Goal: Book appointment/travel/reservation

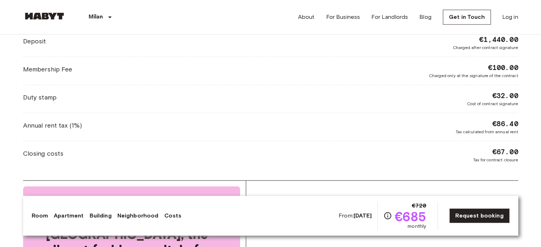
scroll to position [958, 0]
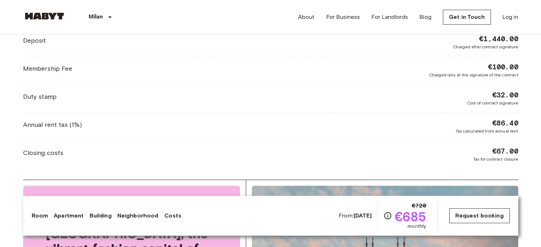
click at [485, 216] on link "Request booking" at bounding box center [480, 216] width 60 height 15
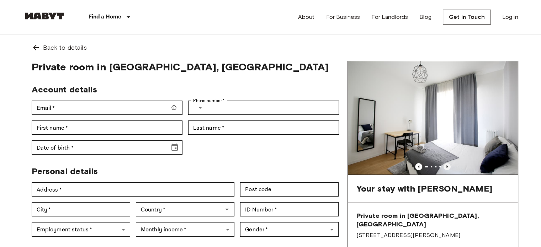
click at [445, 166] on icon "Previous image" at bounding box center [447, 166] width 7 height 7
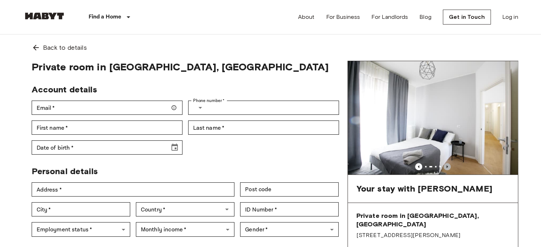
click at [446, 166] on icon "Previous image" at bounding box center [447, 166] width 7 height 7
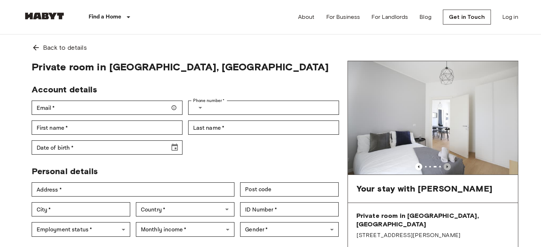
click at [446, 166] on icon "Previous image" at bounding box center [447, 166] width 7 height 7
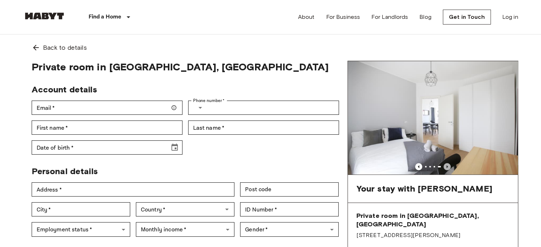
click at [446, 166] on icon "Previous image" at bounding box center [447, 166] width 7 height 7
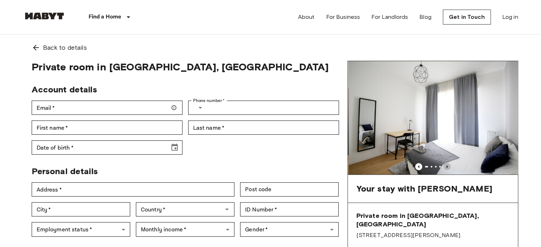
click at [446, 166] on icon "Previous image" at bounding box center [447, 166] width 7 height 7
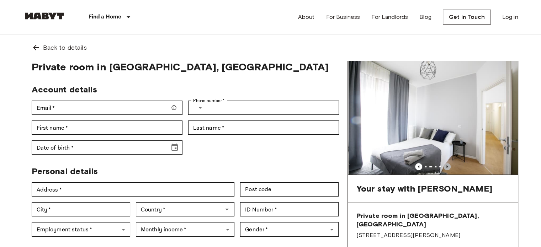
click at [446, 166] on icon "Previous image" at bounding box center [447, 166] width 7 height 7
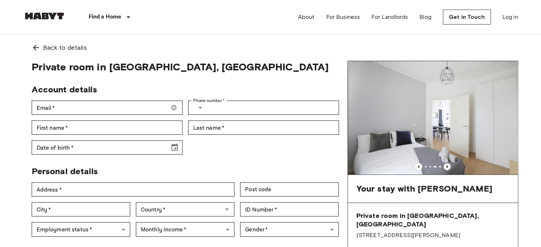
click at [446, 166] on icon "Previous image" at bounding box center [447, 166] width 7 height 7
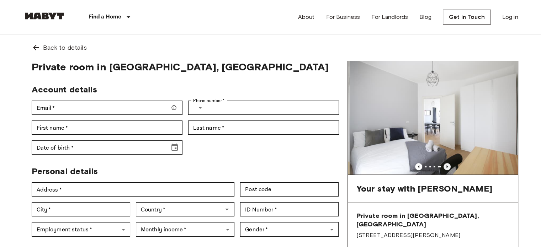
click at [446, 166] on icon "Previous image" at bounding box center [447, 166] width 7 height 7
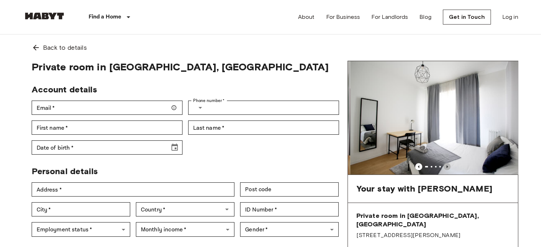
click at [446, 166] on icon "Previous image" at bounding box center [447, 166] width 7 height 7
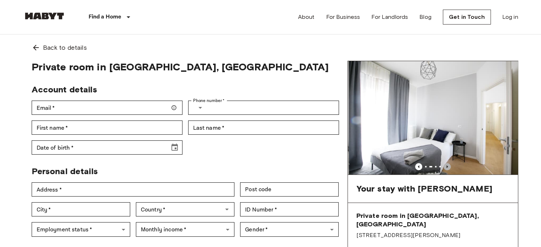
click at [446, 166] on icon "Previous image" at bounding box center [447, 166] width 7 height 7
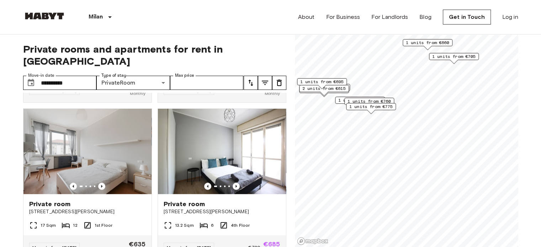
scroll to position [462, 0]
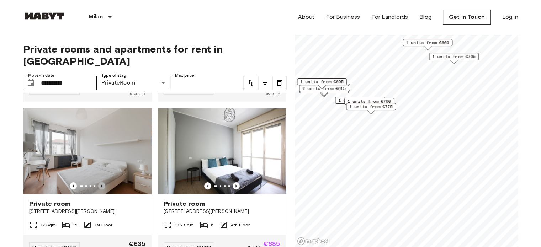
click at [103, 183] on icon "Previous image" at bounding box center [101, 186] width 7 height 7
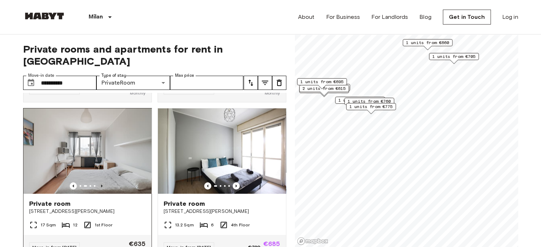
click at [102, 183] on icon "Previous image" at bounding box center [101, 186] width 7 height 7
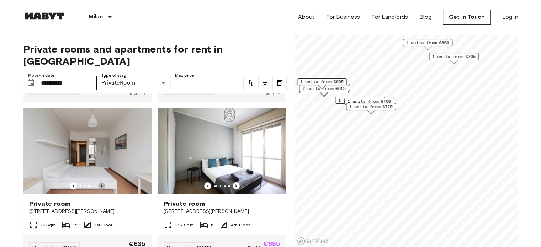
click at [102, 183] on icon "Previous image" at bounding box center [101, 186] width 7 height 7
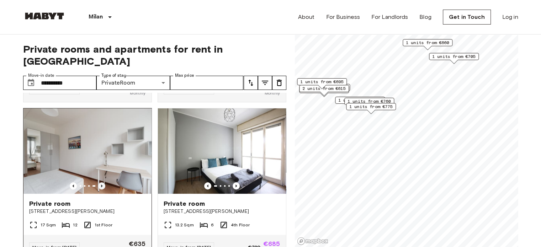
click at [103, 183] on icon "Previous image" at bounding box center [101, 186] width 7 height 7
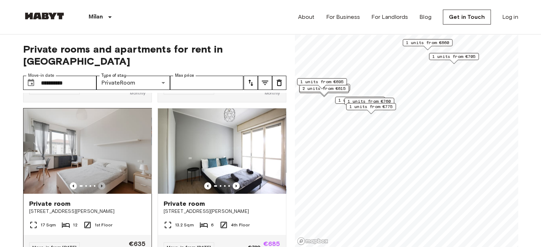
click at [103, 183] on icon "Previous image" at bounding box center [101, 186] width 7 height 7
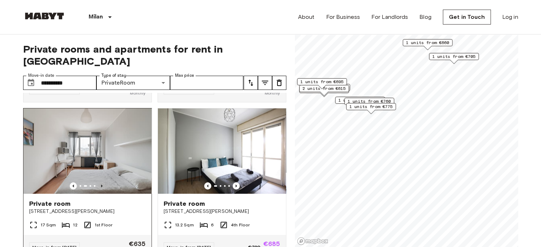
click at [103, 183] on icon "Previous image" at bounding box center [101, 186] width 7 height 7
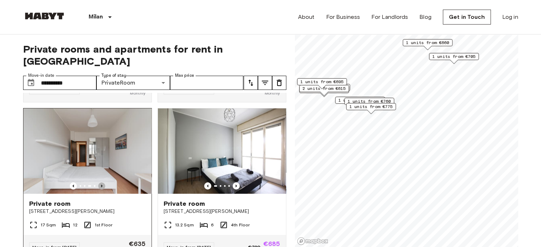
click at [103, 183] on icon "Previous image" at bounding box center [101, 186] width 7 height 7
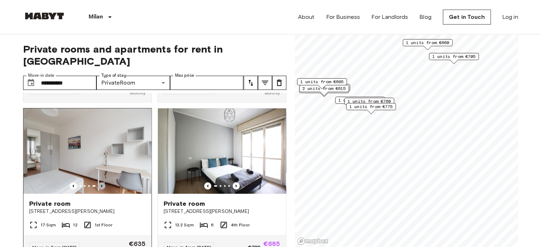
click at [103, 183] on icon "Previous image" at bounding box center [101, 186] width 7 height 7
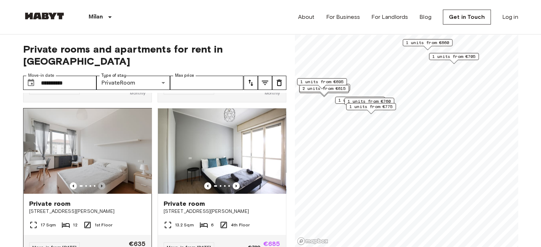
click at [103, 183] on icon "Previous image" at bounding box center [101, 186] width 7 height 7
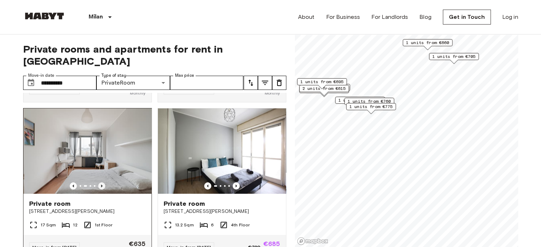
click at [103, 183] on icon "Previous image" at bounding box center [101, 186] width 7 height 7
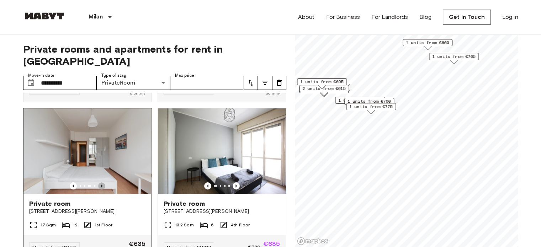
click at [103, 183] on icon "Previous image" at bounding box center [101, 186] width 7 height 7
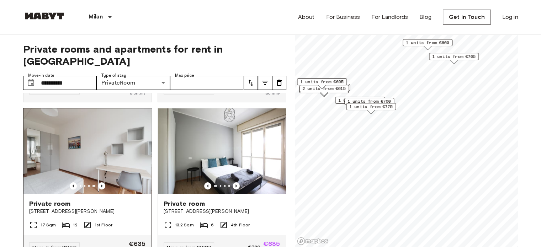
click at [104, 184] on div at bounding box center [87, 186] width 128 height 7
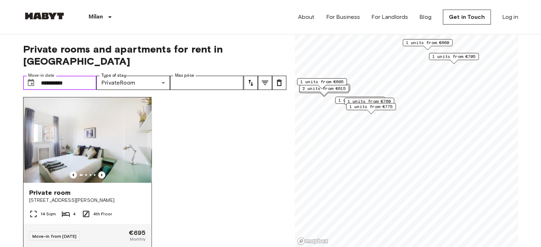
scroll to position [818, 0]
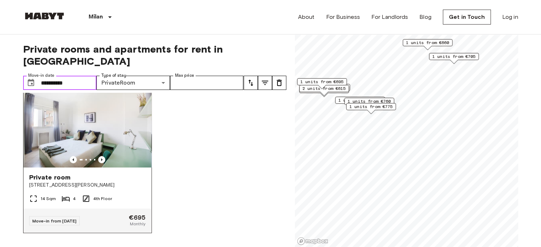
click at [122, 108] on img at bounding box center [87, 124] width 128 height 85
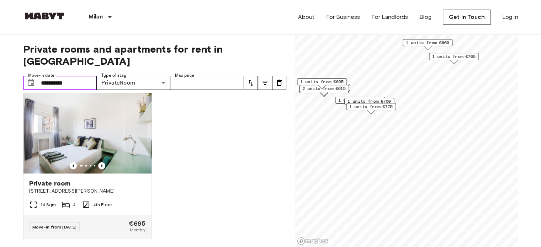
scroll to position [794, 0]
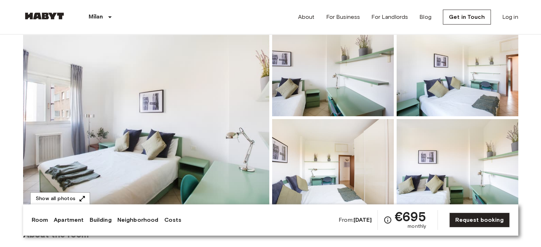
scroll to position [68, 0]
click at [253, 110] on img at bounding box center [146, 117] width 246 height 189
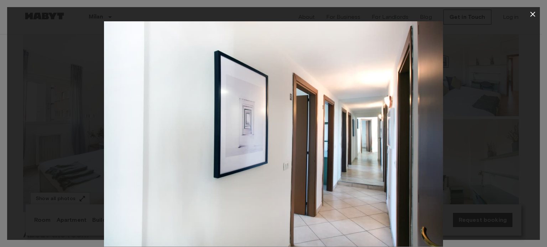
click at [444, 71] on div at bounding box center [273, 134] width 532 height 226
click at [532, 13] on icon "button" at bounding box center [532, 14] width 5 height 5
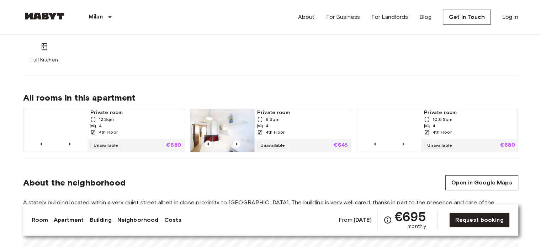
scroll to position [428, 0]
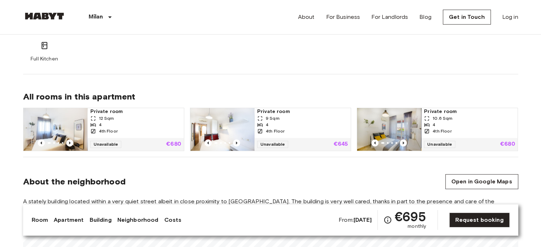
click at [317, 114] on span "Private room" at bounding box center [302, 111] width 91 height 7
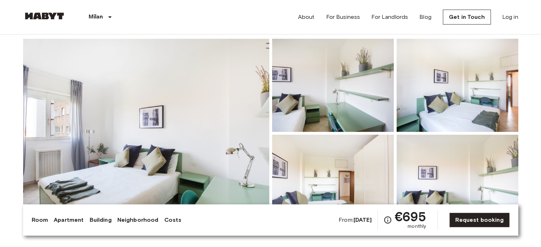
scroll to position [0, 0]
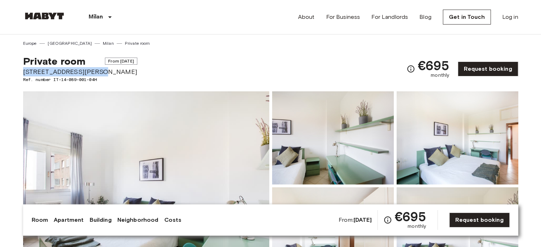
drag, startPoint x: 90, startPoint y: 70, endPoint x: 22, endPoint y: 72, distance: 68.0
copy span "Via Federico Engels, 1"
click at [471, 219] on link "Request booking" at bounding box center [480, 220] width 60 height 15
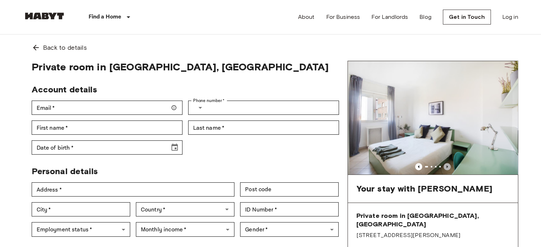
click at [448, 166] on icon "Previous image" at bounding box center [447, 166] width 7 height 7
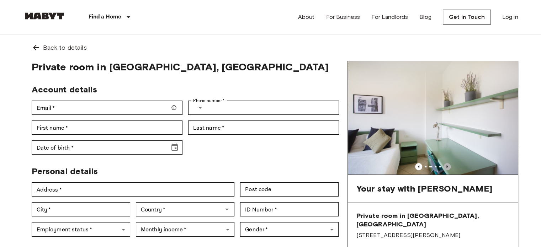
click at [448, 166] on icon "Previous image" at bounding box center [447, 166] width 7 height 7
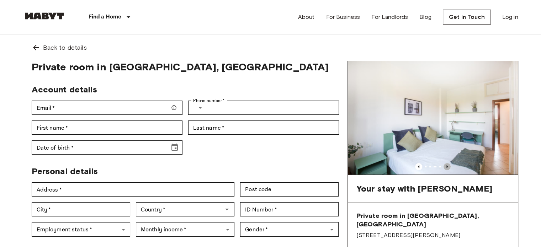
click at [448, 166] on icon "Previous image" at bounding box center [447, 166] width 7 height 7
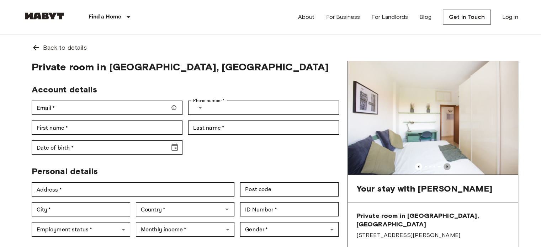
click at [448, 166] on icon "Previous image" at bounding box center [447, 166] width 7 height 7
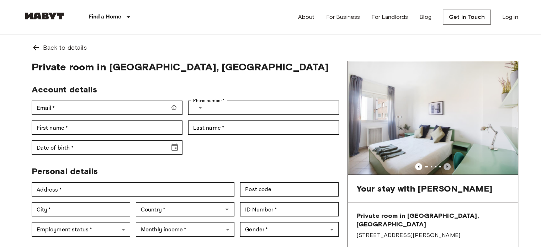
click at [448, 166] on icon "Previous image" at bounding box center [447, 166] width 7 height 7
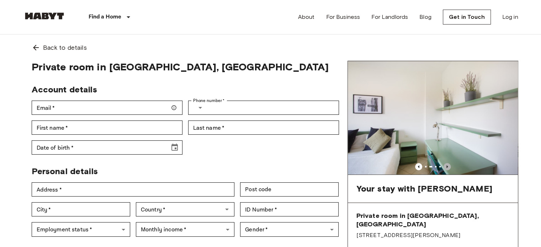
click at [448, 166] on icon "Previous image" at bounding box center [447, 166] width 7 height 7
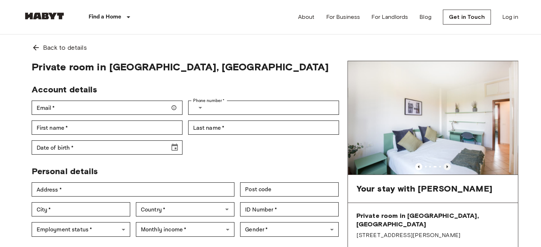
click at [448, 166] on icon "Previous image" at bounding box center [447, 166] width 7 height 7
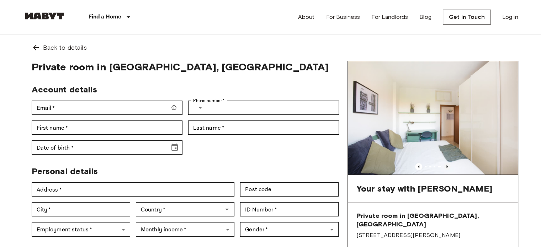
click at [448, 166] on icon "Previous image" at bounding box center [447, 166] width 7 height 7
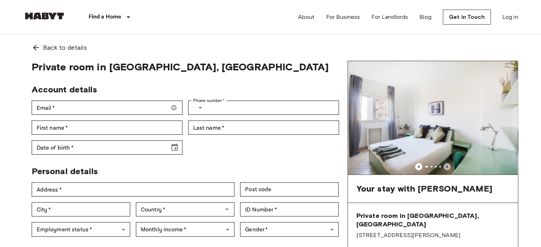
click at [448, 166] on icon "Previous image" at bounding box center [447, 166] width 7 height 7
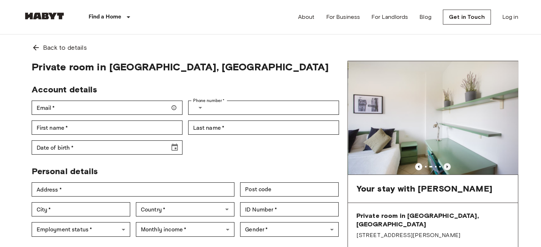
click at [448, 166] on icon "Previous image" at bounding box center [447, 166] width 7 height 7
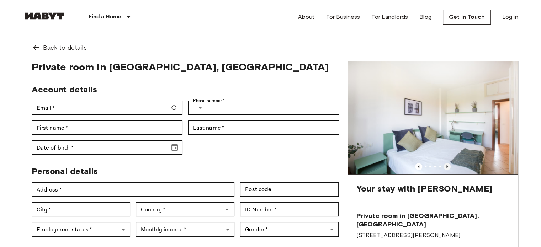
click at [448, 166] on icon "Previous image" at bounding box center [447, 166] width 7 height 7
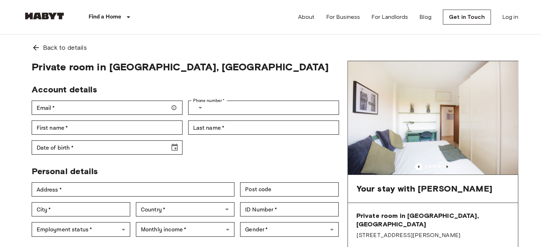
click at [448, 166] on icon "Previous image" at bounding box center [447, 166] width 7 height 7
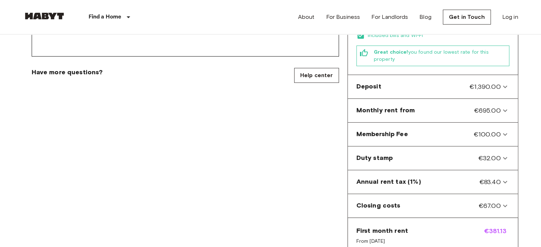
scroll to position [264, 0]
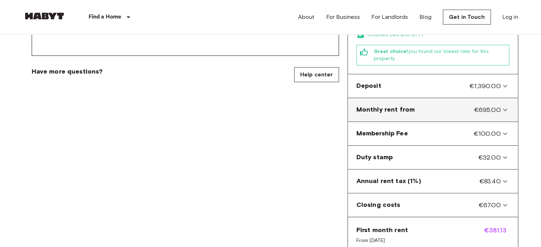
click at [507, 106] on icon at bounding box center [505, 110] width 9 height 9
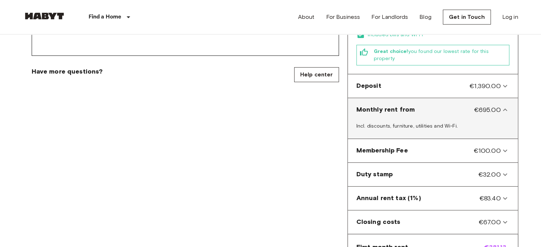
click at [506, 109] on icon at bounding box center [505, 110] width 4 height 2
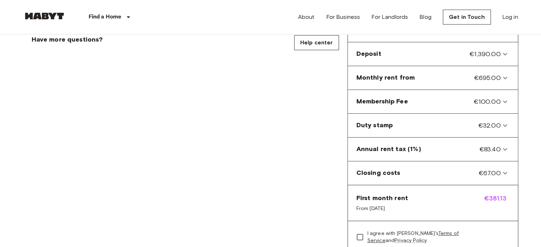
scroll to position [295, 0]
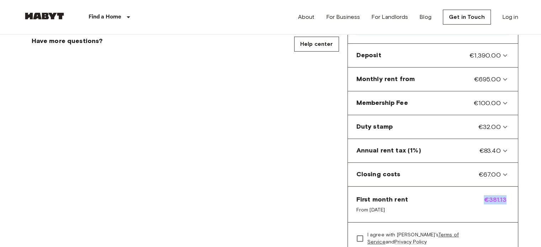
drag, startPoint x: 483, startPoint y: 185, endPoint x: 511, endPoint y: 189, distance: 28.7
click at [511, 189] on div "First month rent From Oct 15, 2025 €381.13" at bounding box center [433, 205] width 170 height 36
click at [527, 96] on body "Find a Home Europe Amsterdam Berlin Brussels Cologne Dusseldorf Frankfurt Graz …" at bounding box center [270, 169] width 541 height 929
drag, startPoint x: 507, startPoint y: 186, endPoint x: 367, endPoint y: 185, distance: 139.9
click at [367, 187] on div "First month rent From Oct 15, 2025 €381.13" at bounding box center [433, 205] width 170 height 36
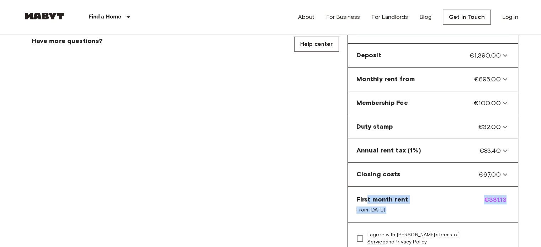
click at [530, 174] on body "Find a Home Europe Amsterdam Berlin Brussels Cologne Dusseldorf Frankfurt Graz …" at bounding box center [270, 169] width 541 height 929
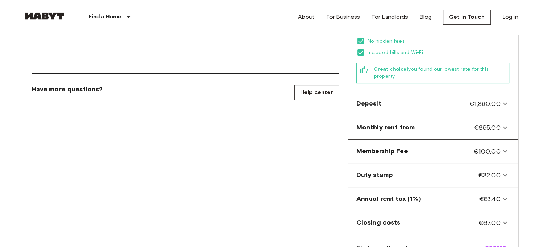
scroll to position [246, 0]
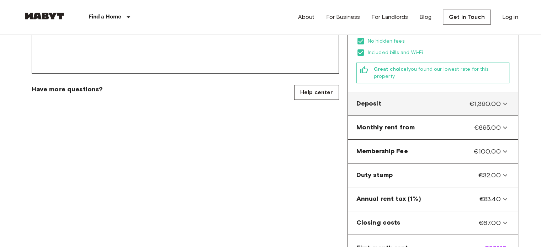
drag, startPoint x: 464, startPoint y: 86, endPoint x: 497, endPoint y: 88, distance: 33.2
click at [497, 99] on div "Deposit €1,390.00" at bounding box center [429, 103] width 145 height 9
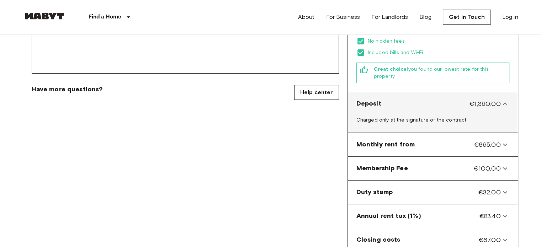
click at [504, 100] on icon at bounding box center [505, 104] width 9 height 9
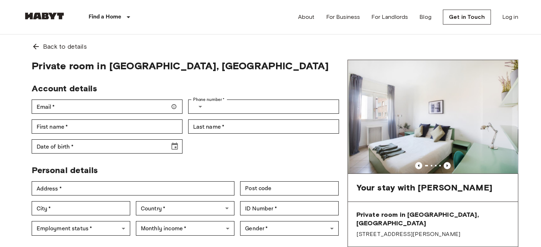
scroll to position [0, 0]
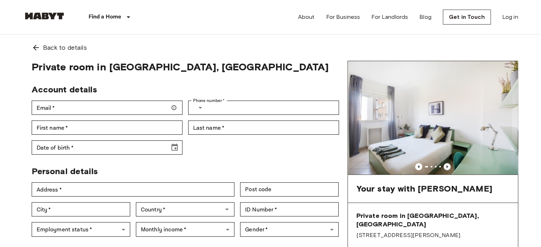
click at [446, 167] on icon "Previous image" at bounding box center [447, 166] width 7 height 7
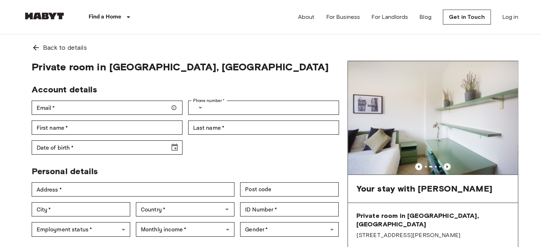
click at [445, 166] on icon "Previous image" at bounding box center [447, 166] width 7 height 7
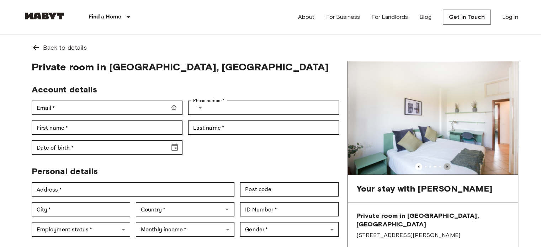
click at [445, 166] on icon "Previous image" at bounding box center [447, 166] width 7 height 7
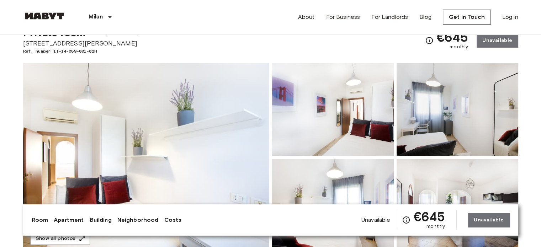
scroll to position [28, 0]
